Goal: Task Accomplishment & Management: Manage account settings

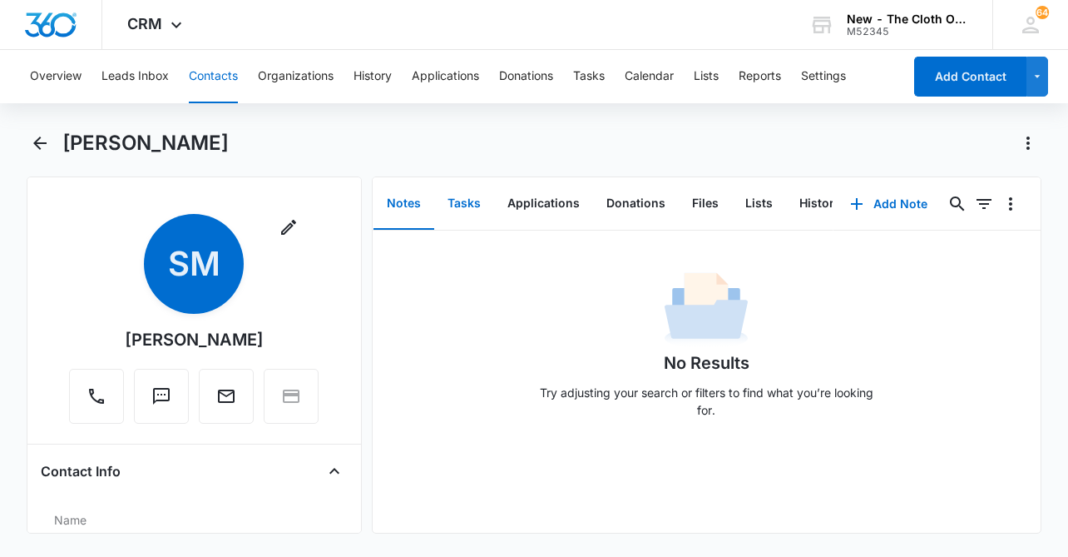
click at [471, 201] on button "Tasks" at bounding box center [464, 204] width 60 height 52
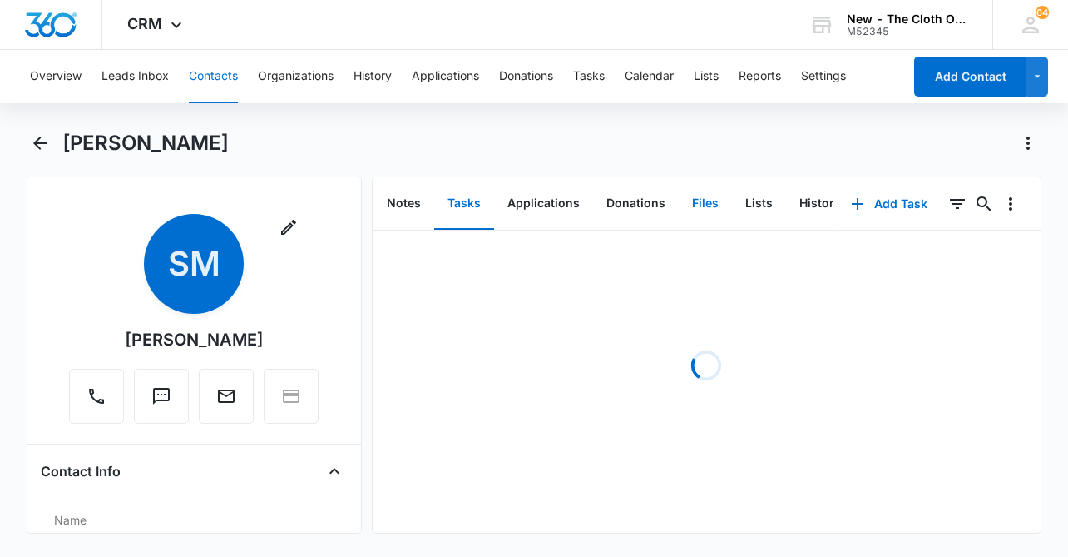
click at [706, 207] on button "Files" at bounding box center [705, 204] width 53 height 52
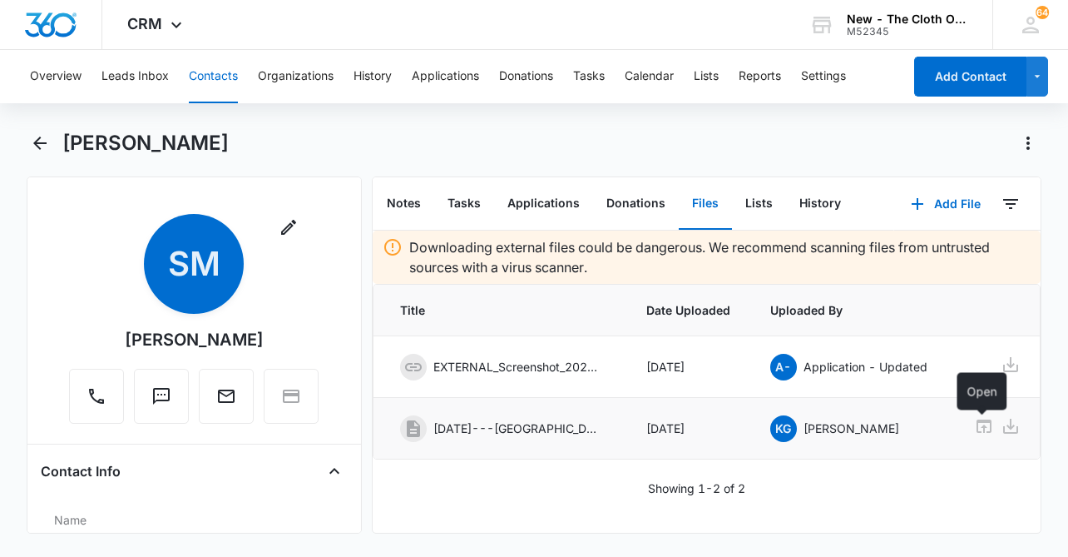
click at [984, 429] on icon at bounding box center [984, 426] width 20 height 20
click at [957, 205] on button "Add File" at bounding box center [945, 204] width 103 height 40
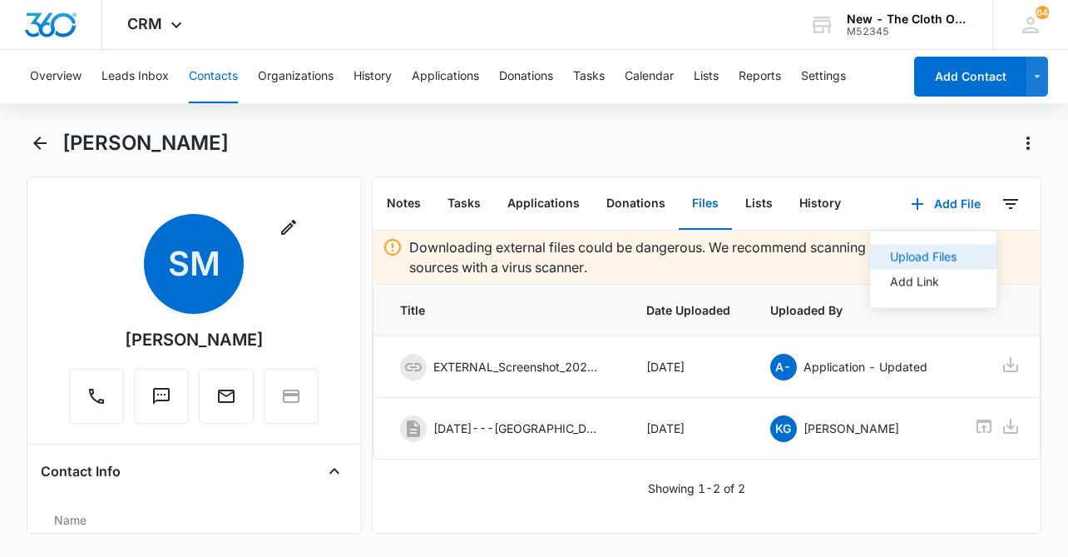
click at [937, 245] on button "Upload Files" at bounding box center [933, 257] width 126 height 25
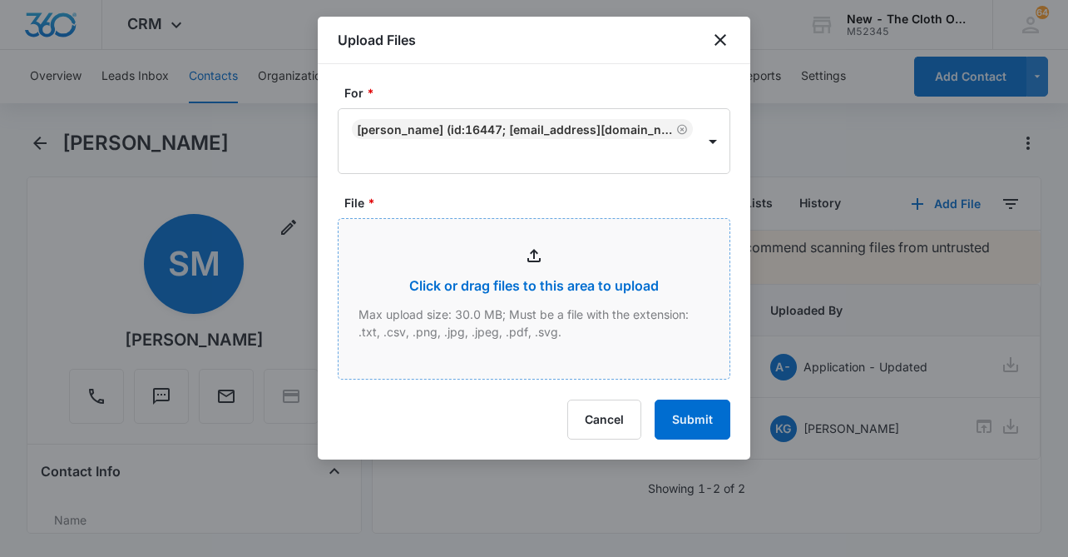
type input "C:\fakepath\[PERSON_NAME] back.jpg"
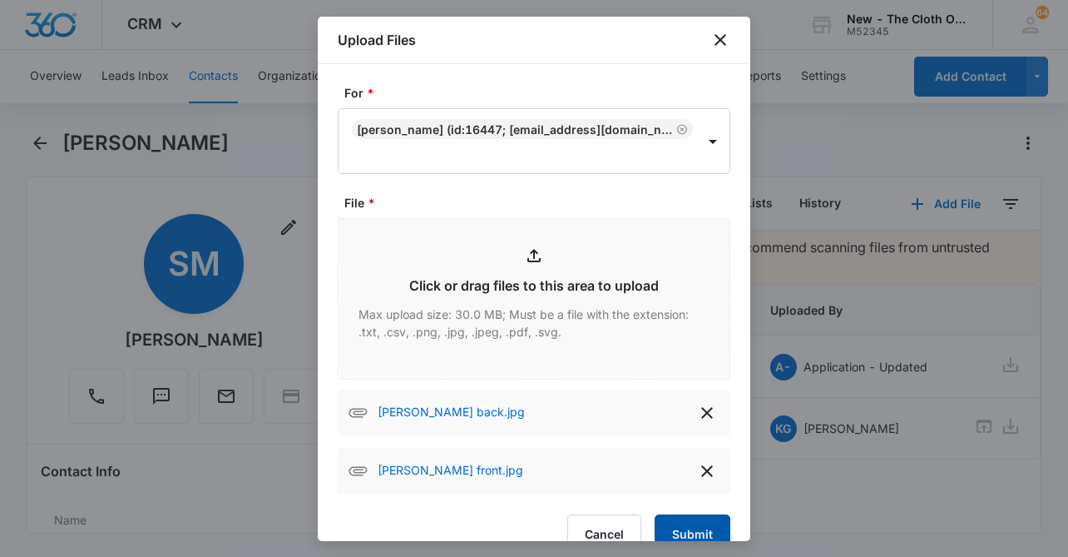
click at [711, 524] on button "Submit" at bounding box center [693, 534] width 76 height 40
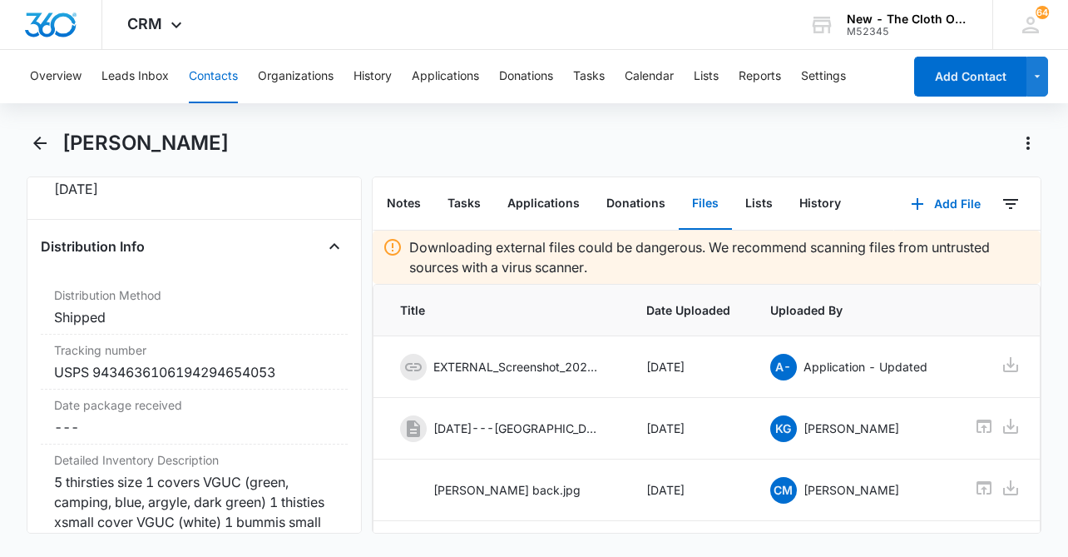
scroll to position [4115, 0]
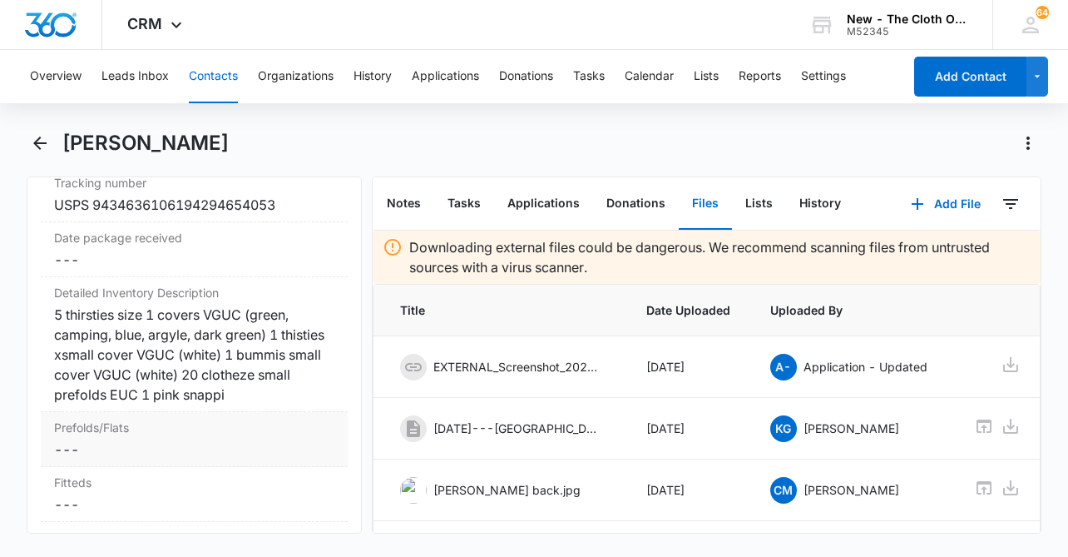
click at [154, 439] on dd "Cancel Save Changes ---" at bounding box center [194, 449] width 280 height 20
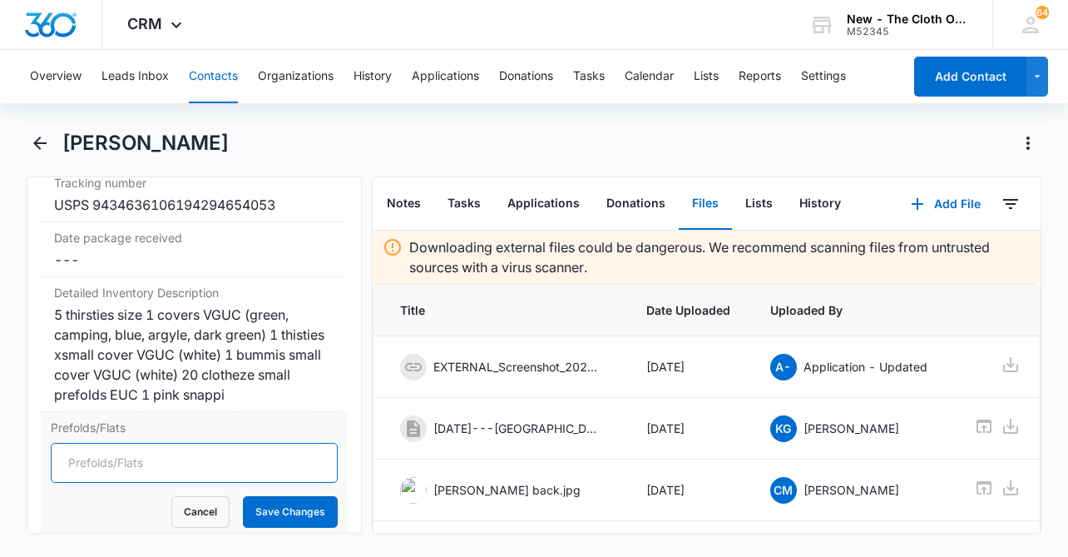
click at [118, 460] on input "Prefolds/Flats" at bounding box center [194, 463] width 287 height 40
type input "20"
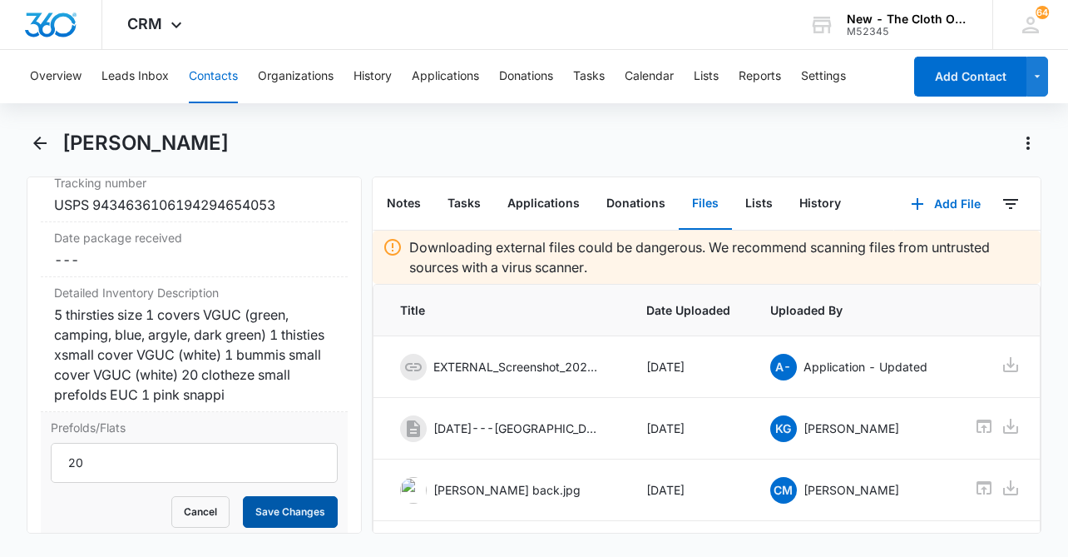
click at [328, 513] on button "Save Changes" at bounding box center [290, 512] width 95 height 32
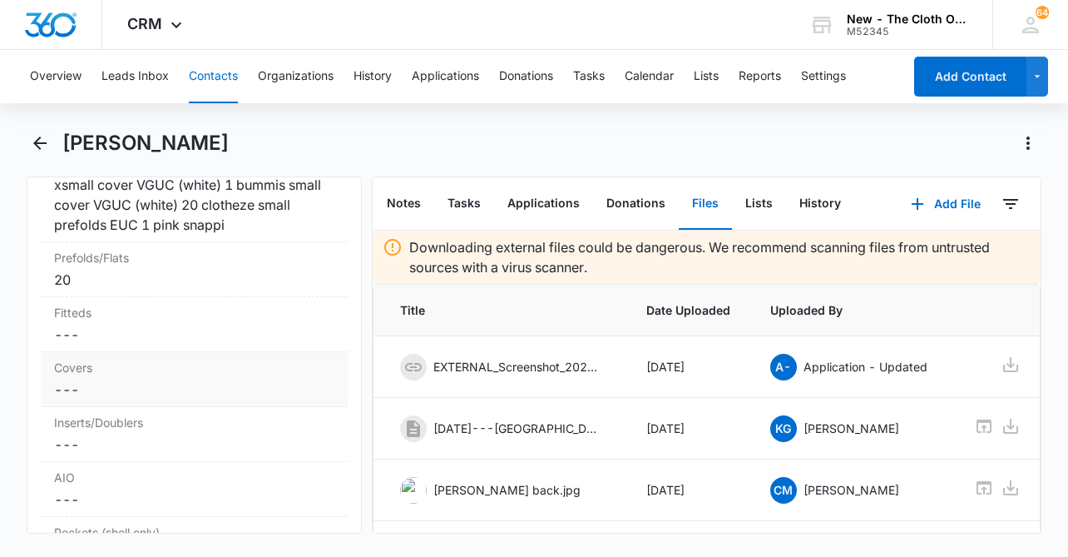
click at [95, 384] on dd "Cancel Save Changes ---" at bounding box center [194, 389] width 280 height 20
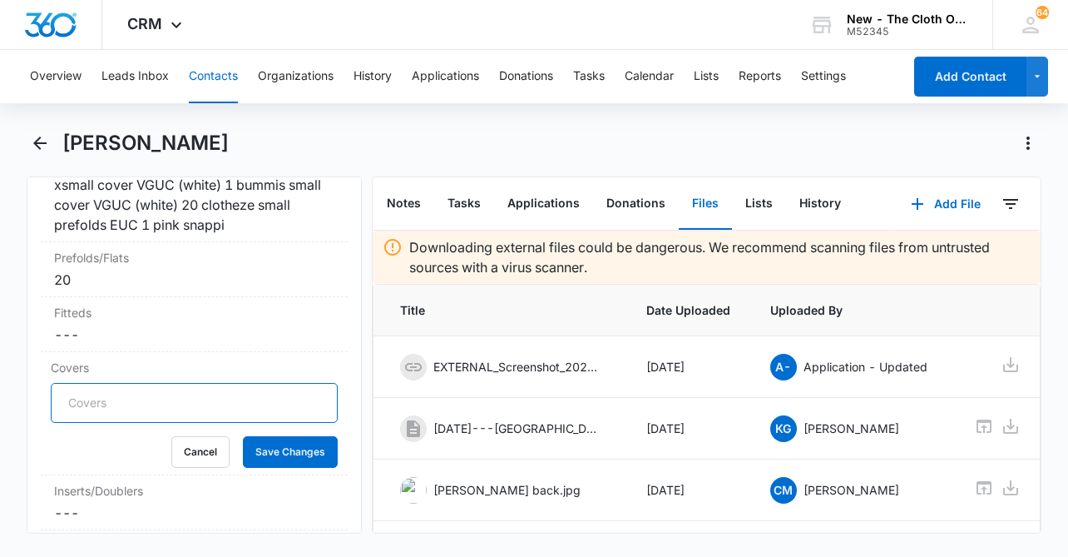
click at [91, 399] on input "Covers" at bounding box center [194, 403] width 287 height 40
type input "7"
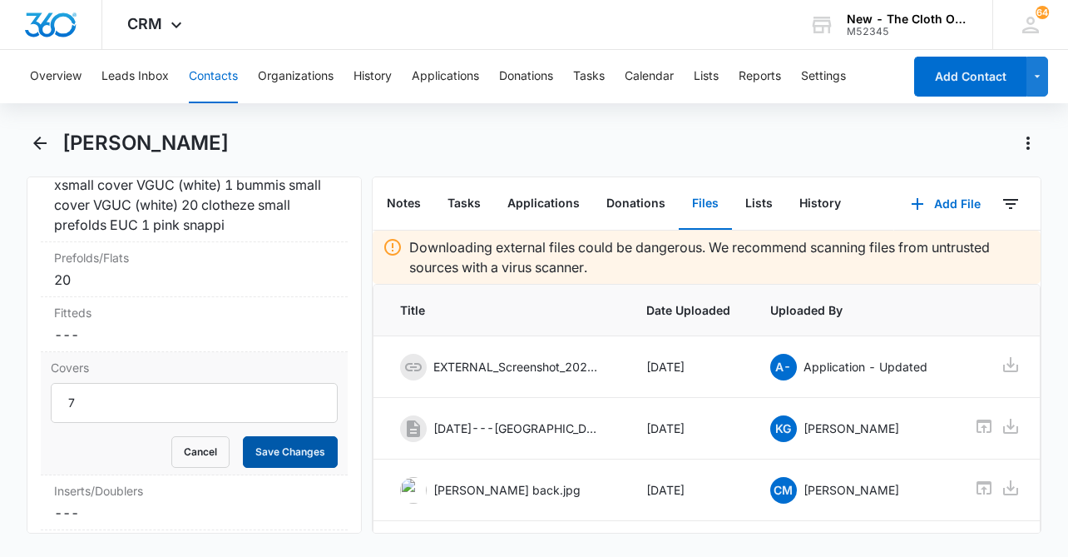
click at [280, 459] on button "Save Changes" at bounding box center [290, 452] width 95 height 32
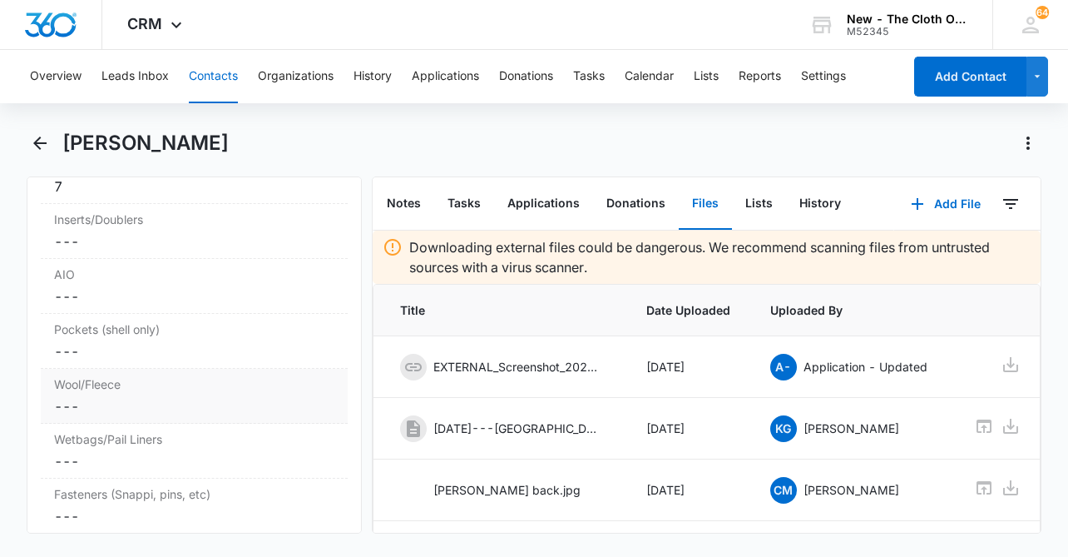
scroll to position [4535, 0]
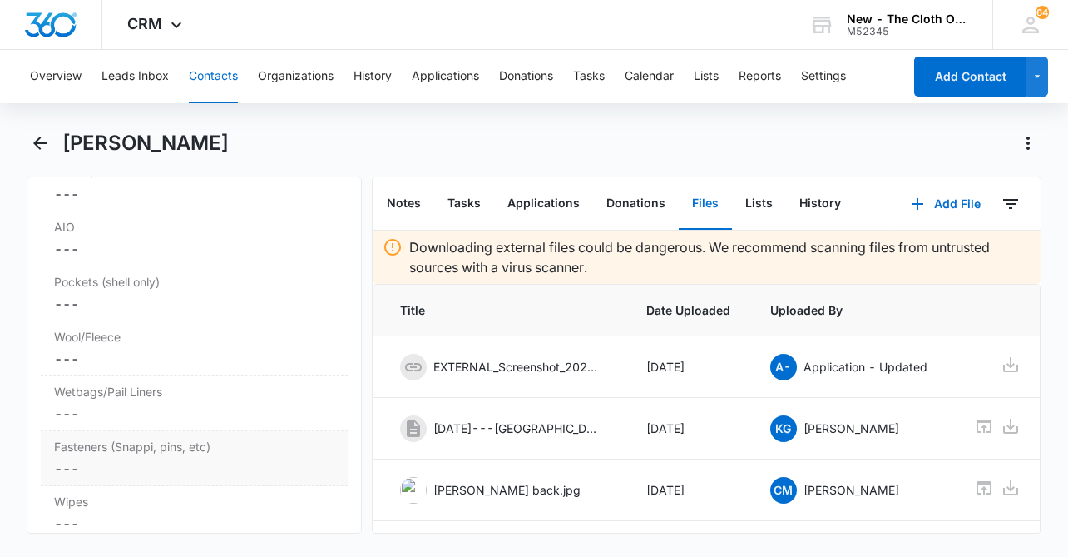
click at [109, 475] on dd "Cancel Save Changes ---" at bounding box center [194, 468] width 280 height 20
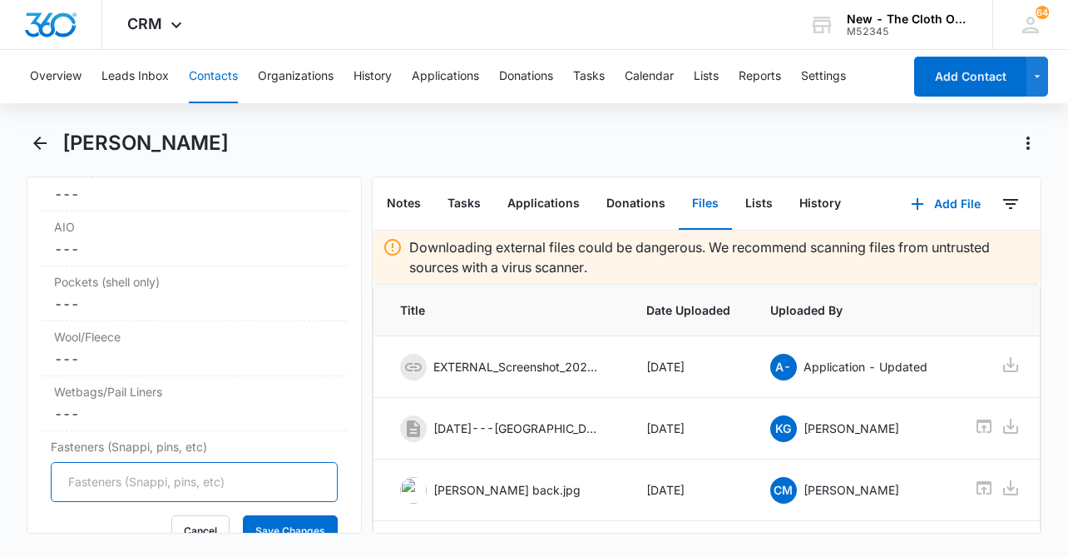
click at [92, 480] on input "Fasteners (Snappi, pins, etc)" at bounding box center [194, 482] width 287 height 40
type input "1"
click at [288, 522] on button "Save Changes" at bounding box center [290, 531] width 95 height 32
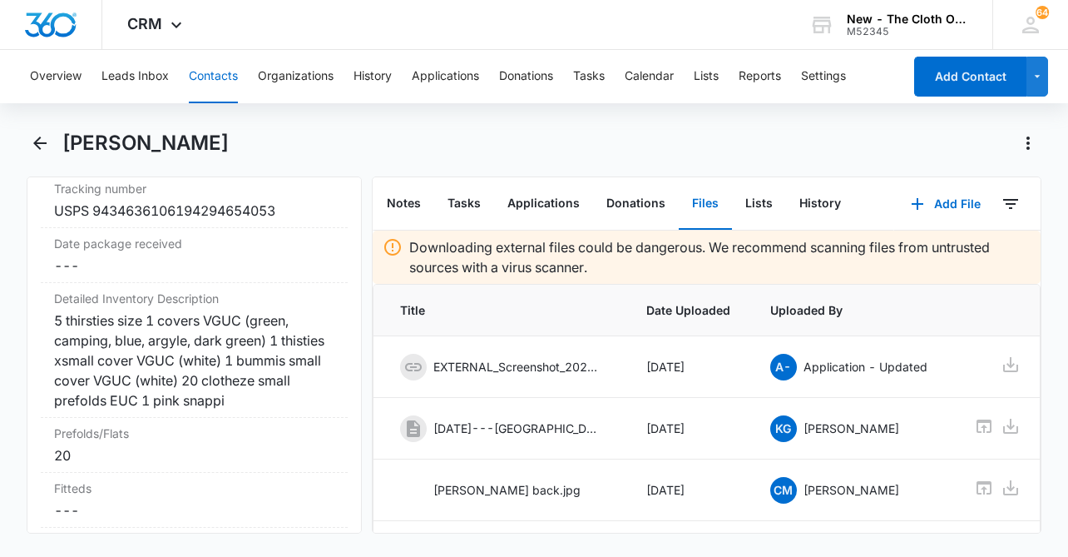
scroll to position [4088, 0]
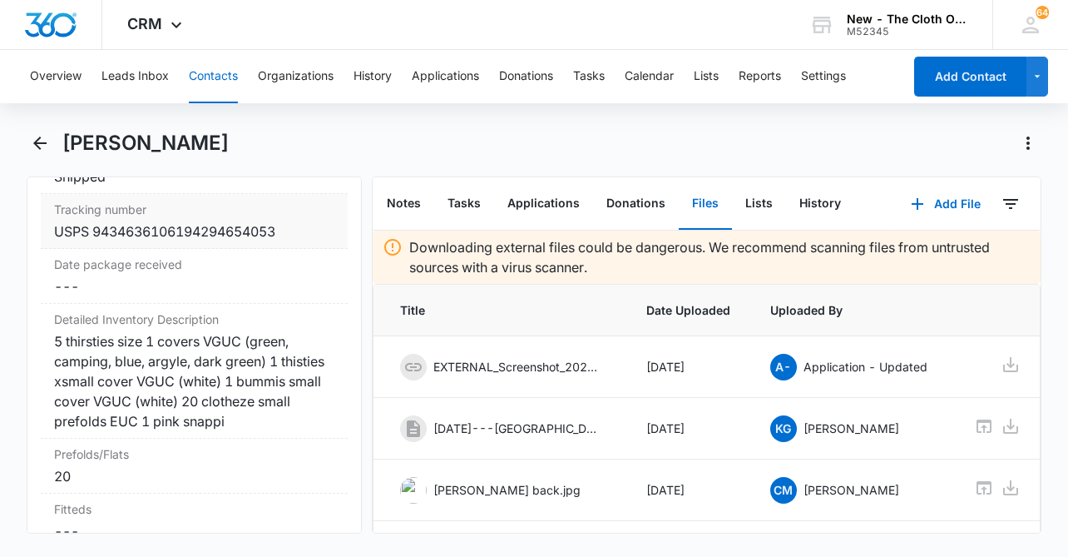
click at [300, 230] on div "USPS 9434636106194294654053" at bounding box center [194, 231] width 280 height 20
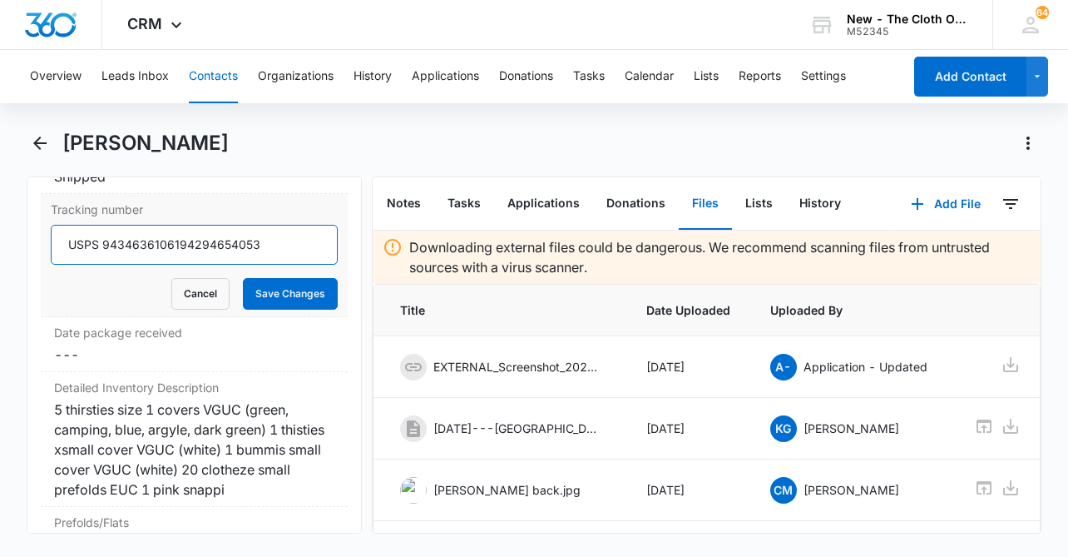
drag, startPoint x: 288, startPoint y: 240, endPoint x: 104, endPoint y: 231, distance: 184.1
click at [104, 231] on input "USPS 9434636106194294654053" at bounding box center [194, 245] width 287 height 40
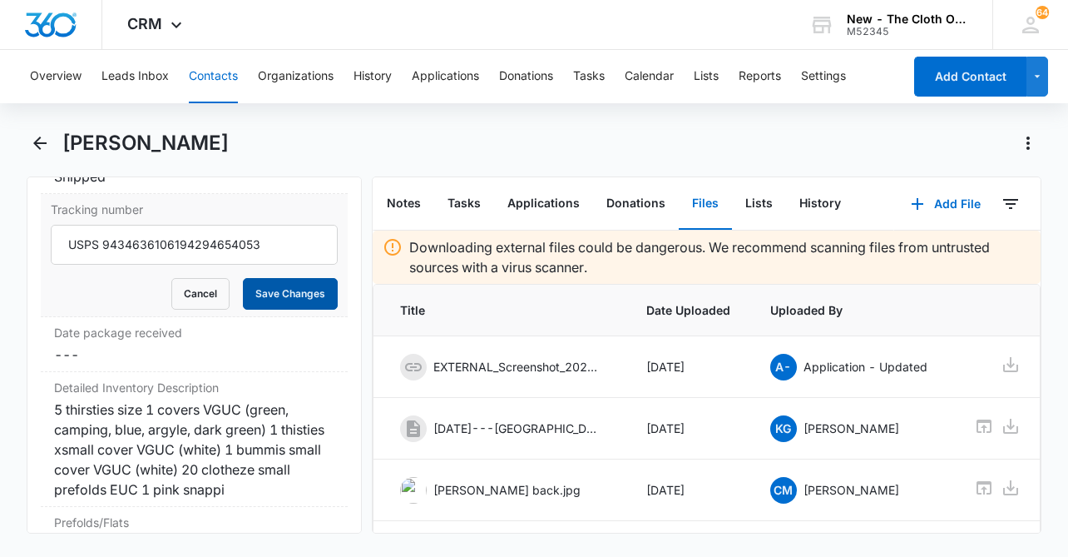
click at [289, 285] on button "Save Changes" at bounding box center [290, 294] width 95 height 32
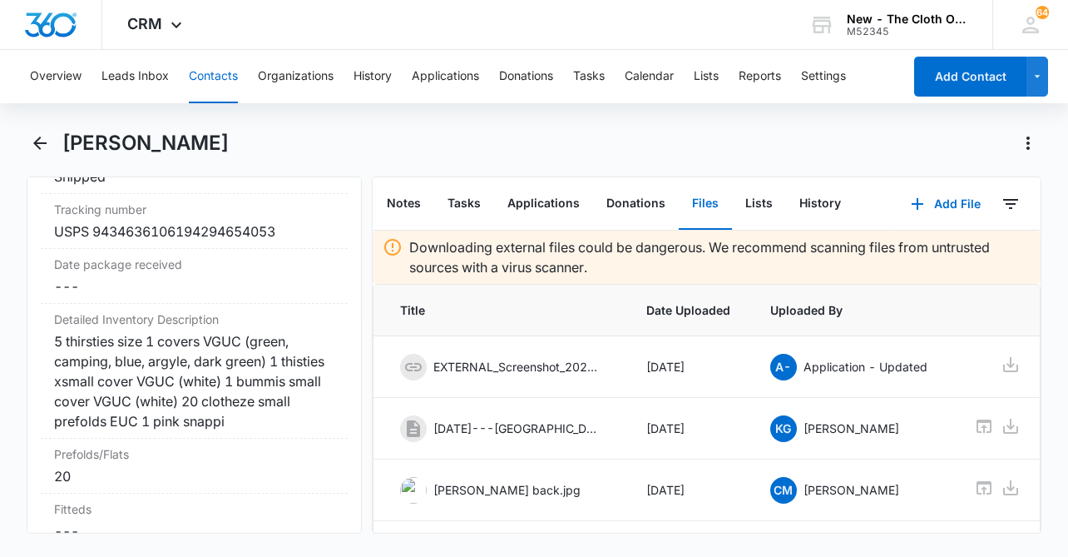
click at [84, 157] on div "[PERSON_NAME]" at bounding box center [534, 153] width 1015 height 47
click at [108, 136] on h1 "[PERSON_NAME]" at bounding box center [145, 143] width 166 height 25
copy div "[PERSON_NAME] Remove"
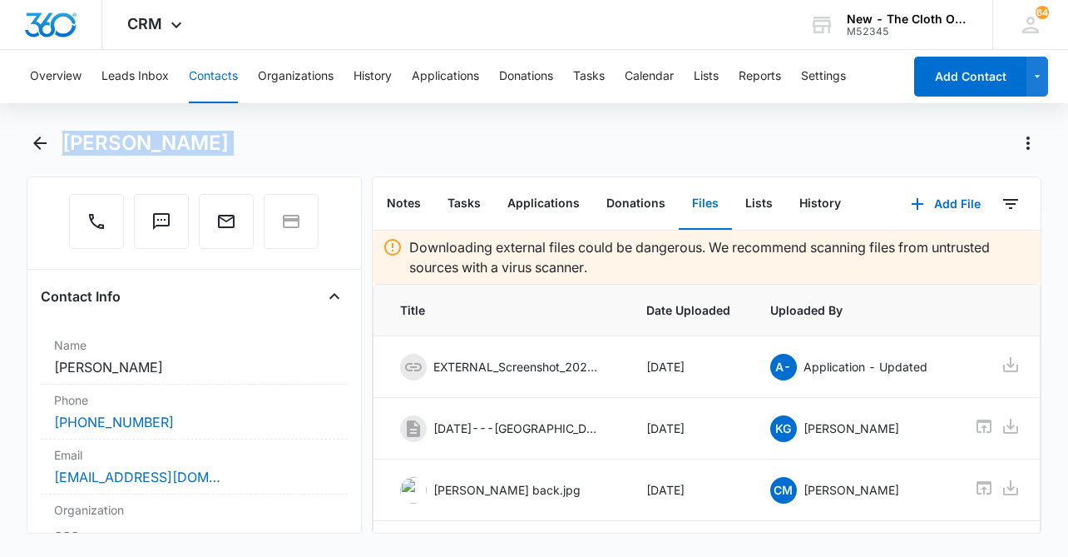
scroll to position [216, 0]
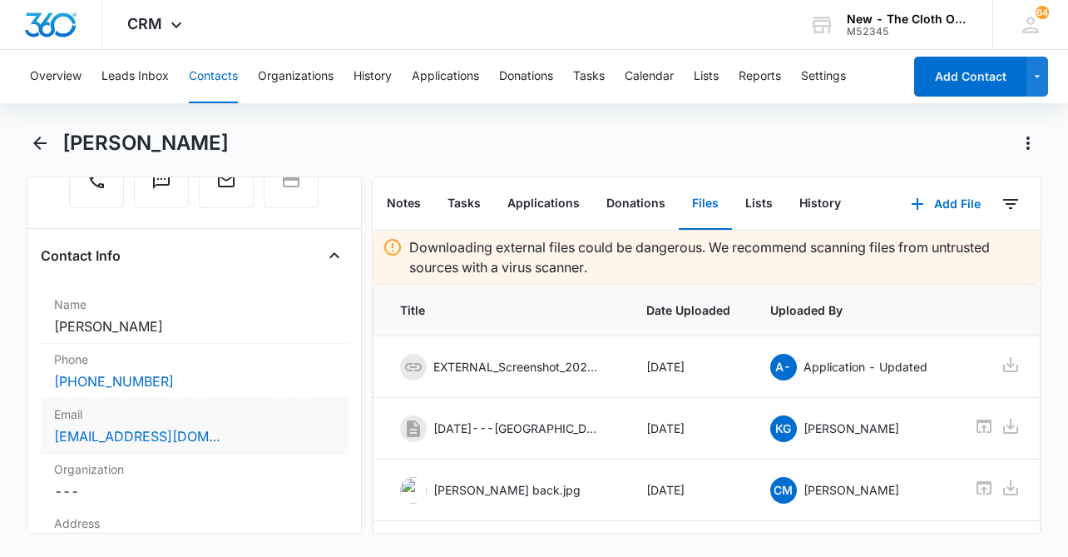
click at [257, 434] on div "[EMAIL_ADDRESS][DOMAIN_NAME]" at bounding box center [194, 436] width 280 height 20
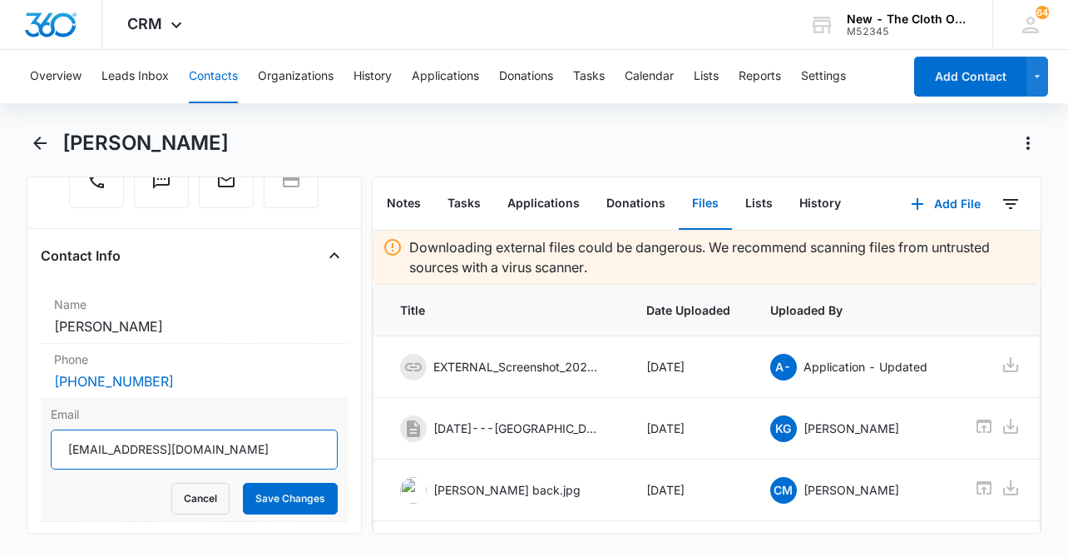
click at [259, 450] on input "[EMAIL_ADDRESS][DOMAIN_NAME]" at bounding box center [194, 449] width 287 height 40
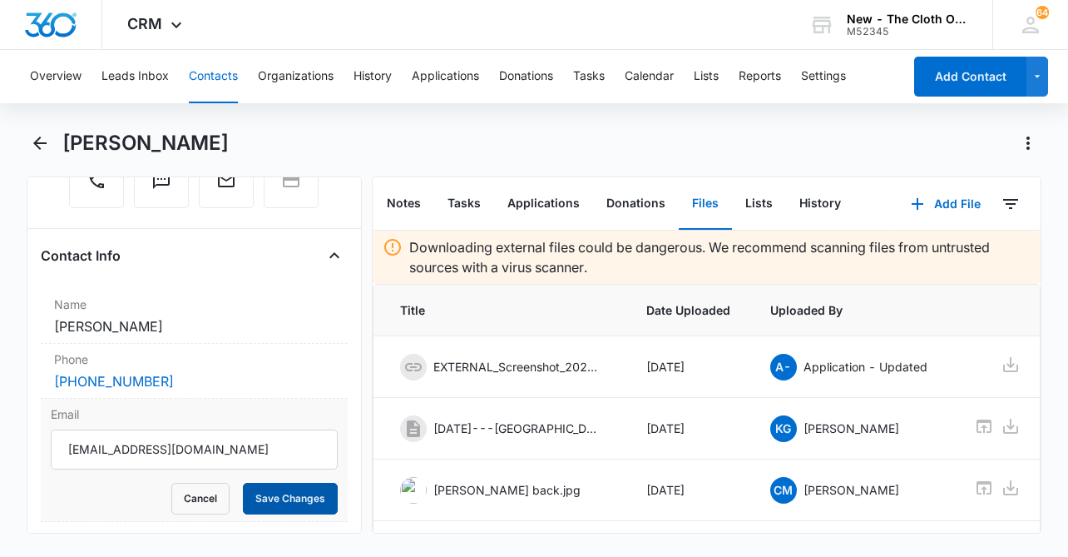
click at [291, 496] on button "Save Changes" at bounding box center [290, 499] width 95 height 32
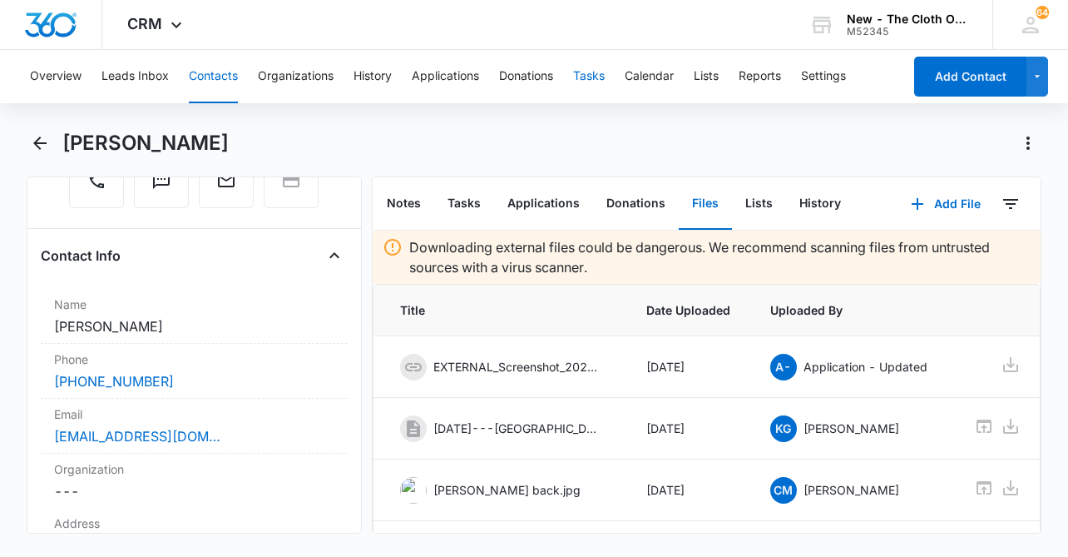
click at [592, 66] on button "Tasks" at bounding box center [589, 76] width 32 height 53
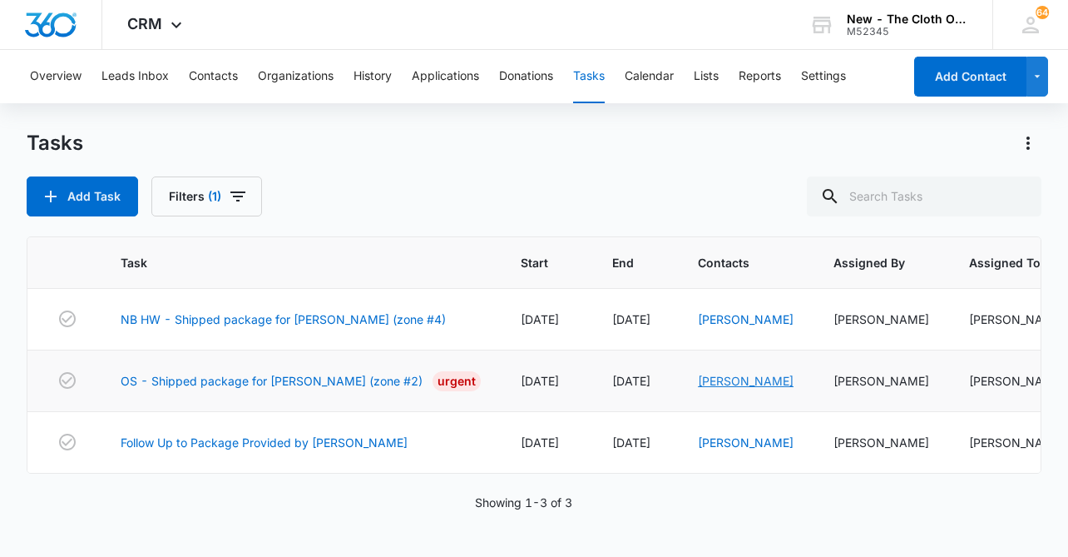
click at [730, 382] on link "[PERSON_NAME]" at bounding box center [746, 381] width 96 height 14
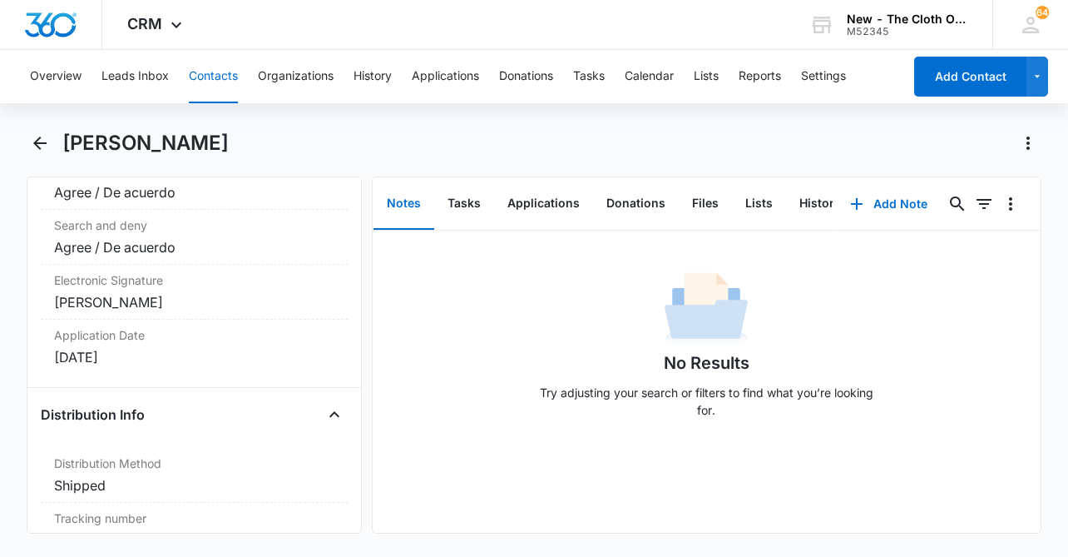
scroll to position [3758, 0]
